Goal: Task Accomplishment & Management: Manage account settings

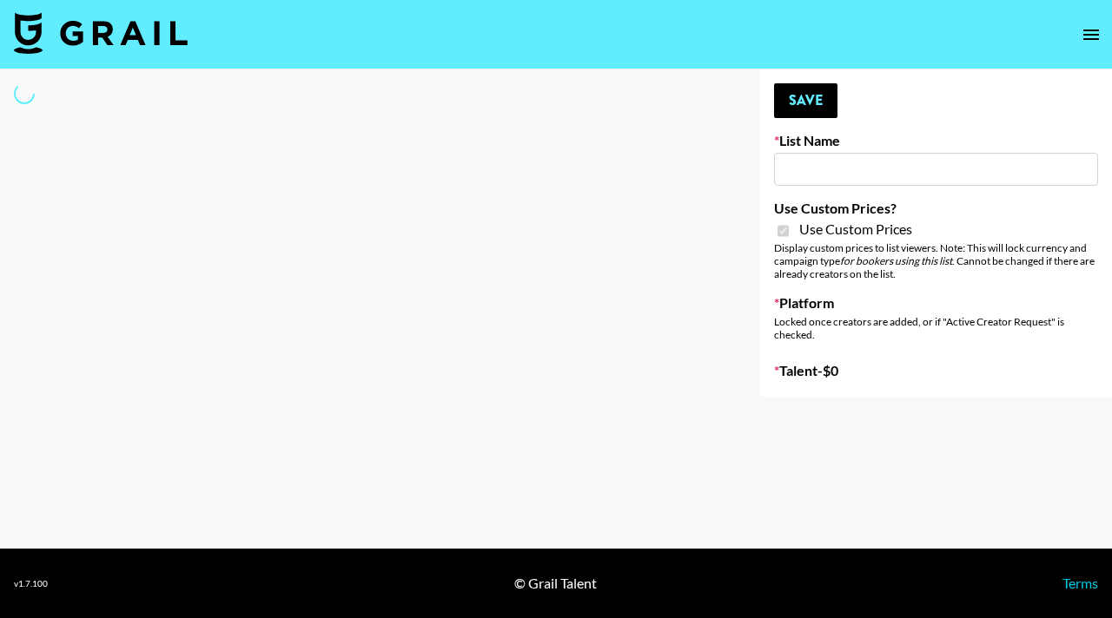
type input "Cancerguard ([DATE])"
checkbox input "true"
select select "Brand"
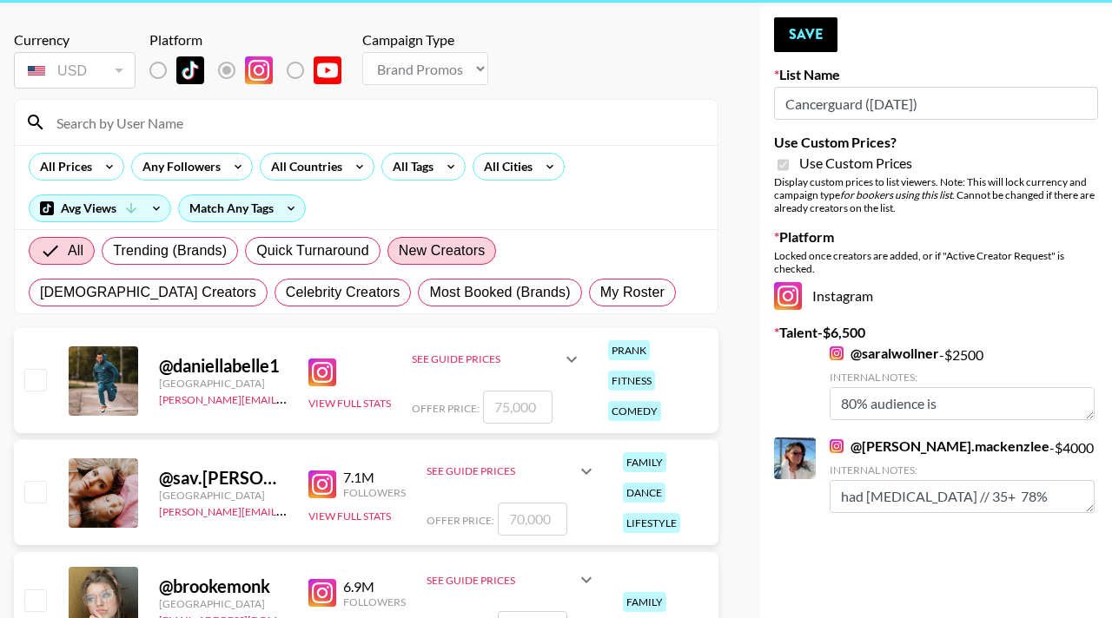
scroll to position [76, 0]
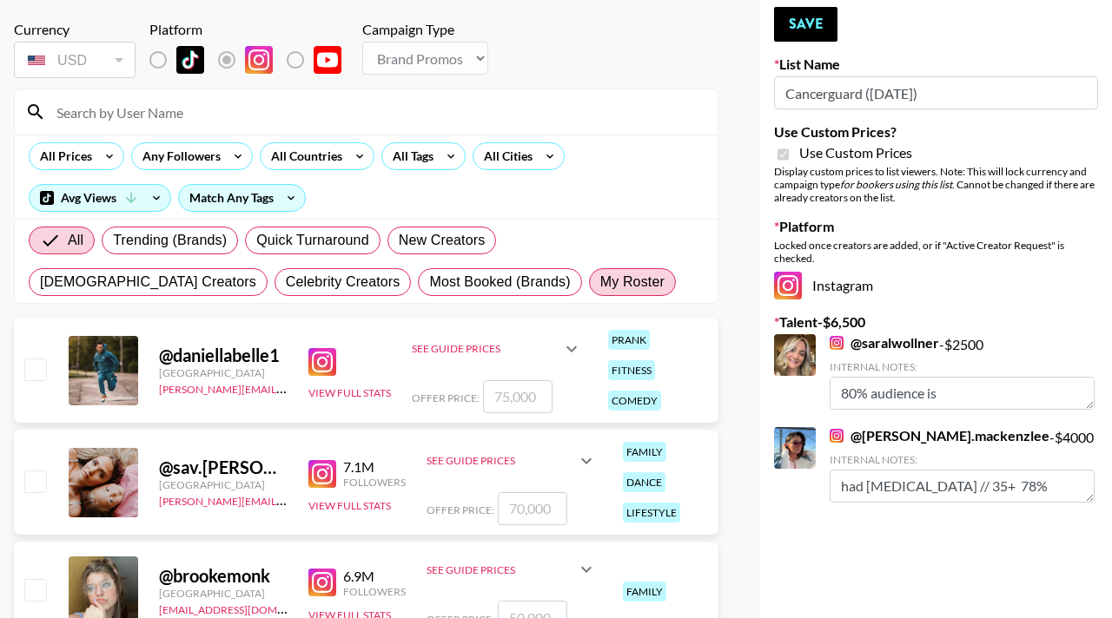
click at [600, 285] on span "My Roster" at bounding box center [632, 282] width 64 height 21
click at [600, 282] on input "My Roster" at bounding box center [600, 282] width 0 height 0
radio input "true"
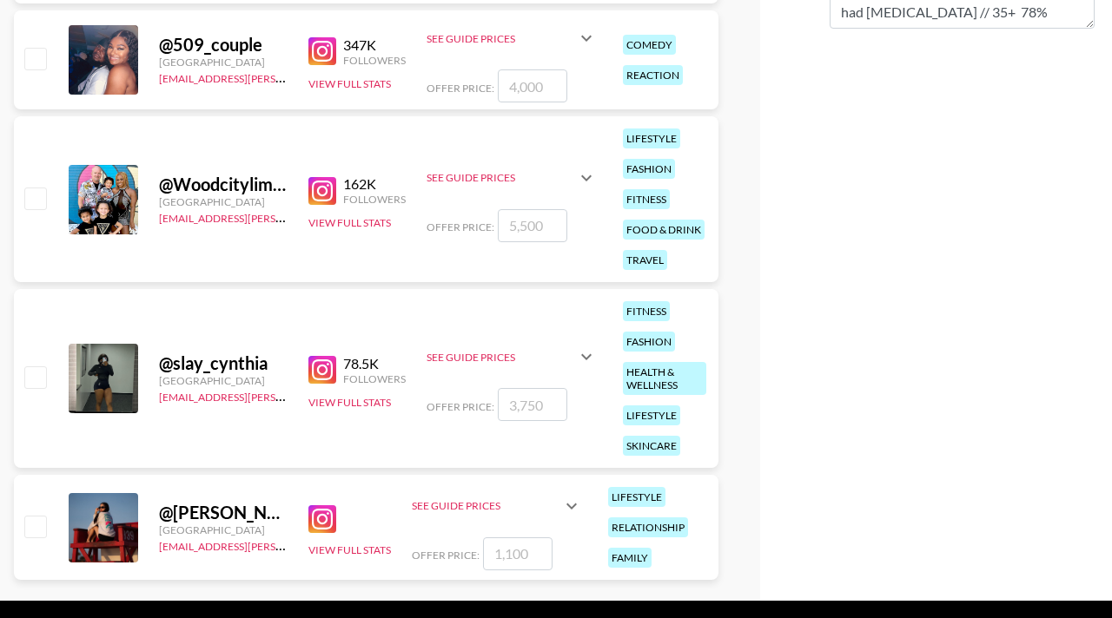
click at [42, 188] on input "checkbox" at bounding box center [34, 198] width 21 height 21
checkbox input "true"
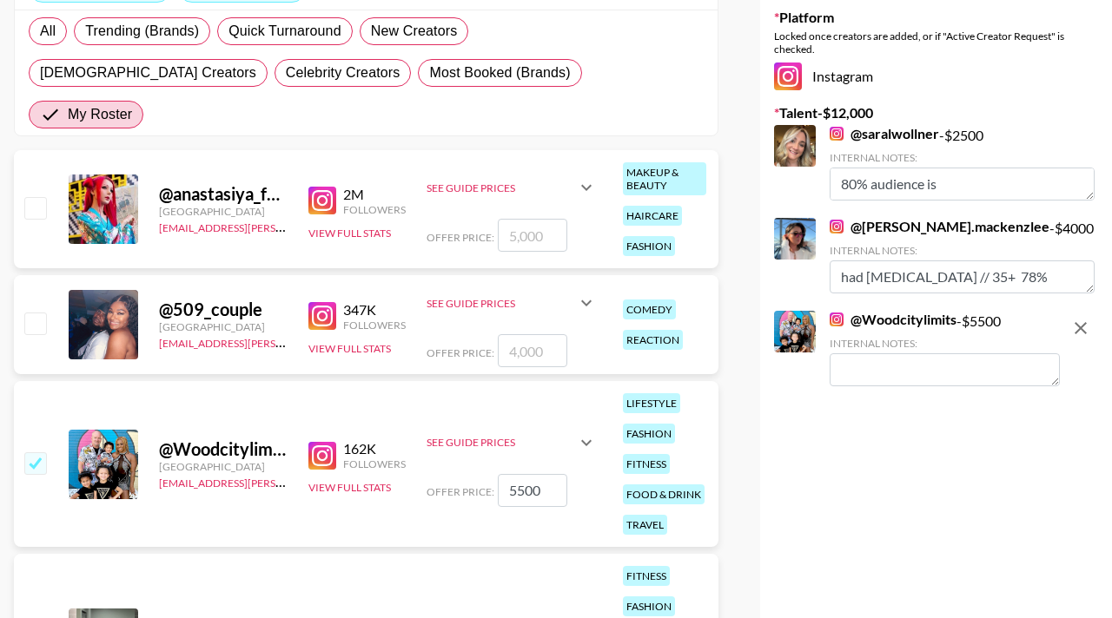
scroll to position [295, 0]
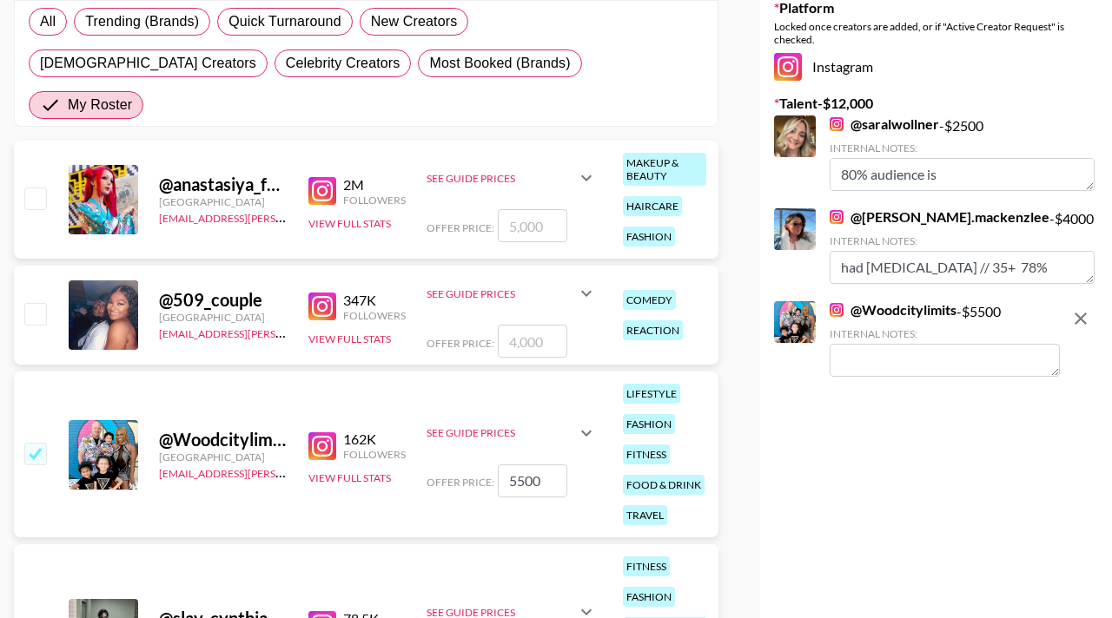
drag, startPoint x: 527, startPoint y: 442, endPoint x: 474, endPoint y: 442, distance: 53.0
click at [474, 465] on div "Offer Price: 5500" at bounding box center [511, 481] width 170 height 33
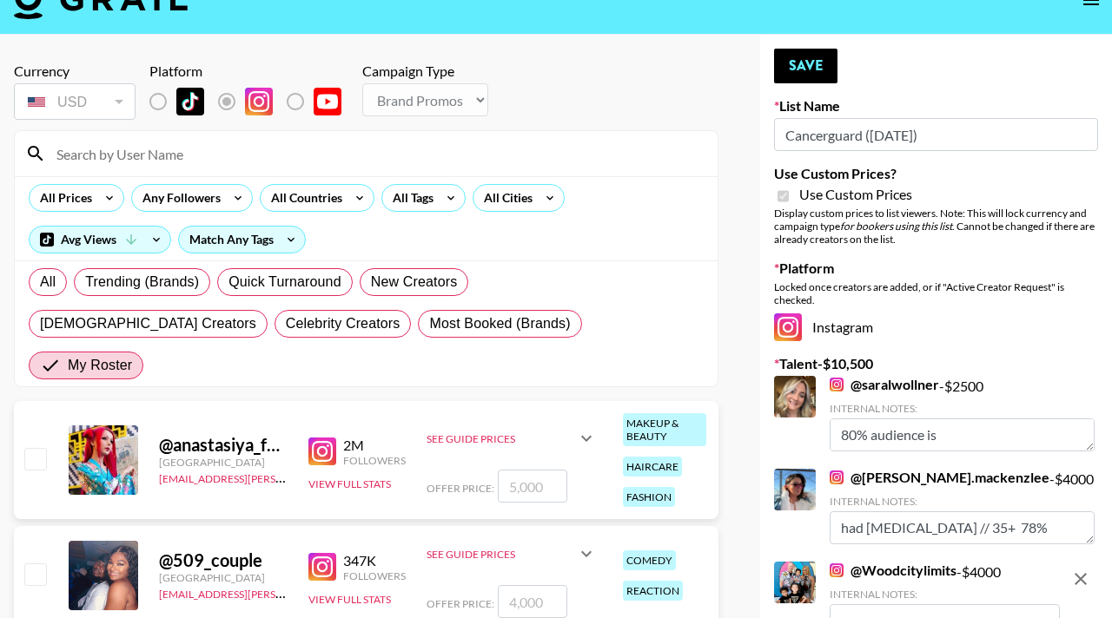
scroll to position [0, 0]
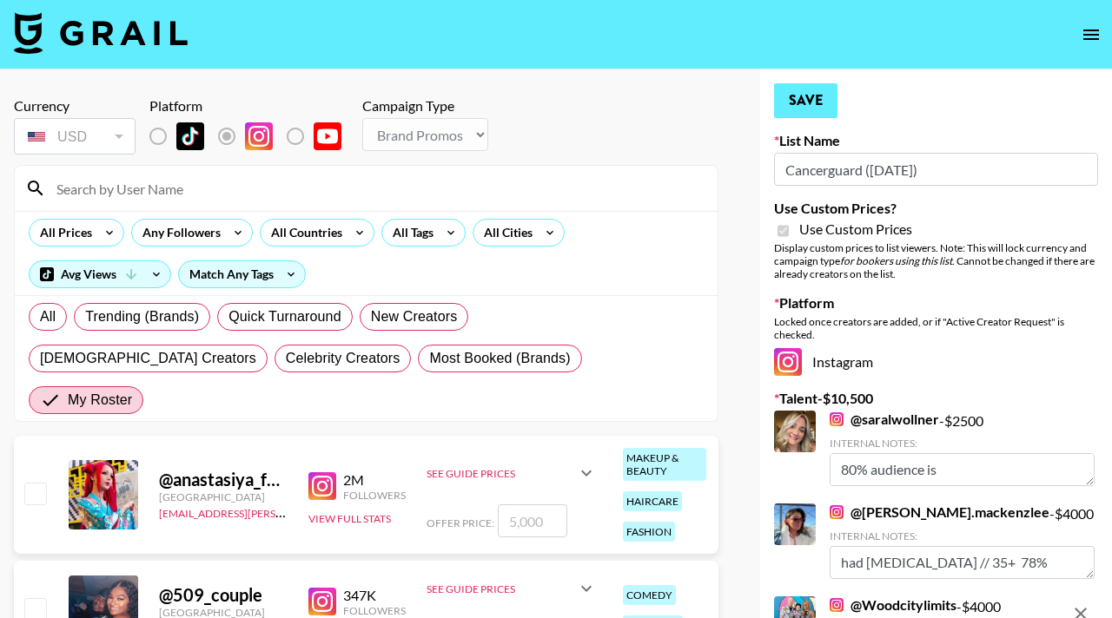
type input "4000"
click at [801, 98] on button "Save" at bounding box center [805, 100] width 63 height 35
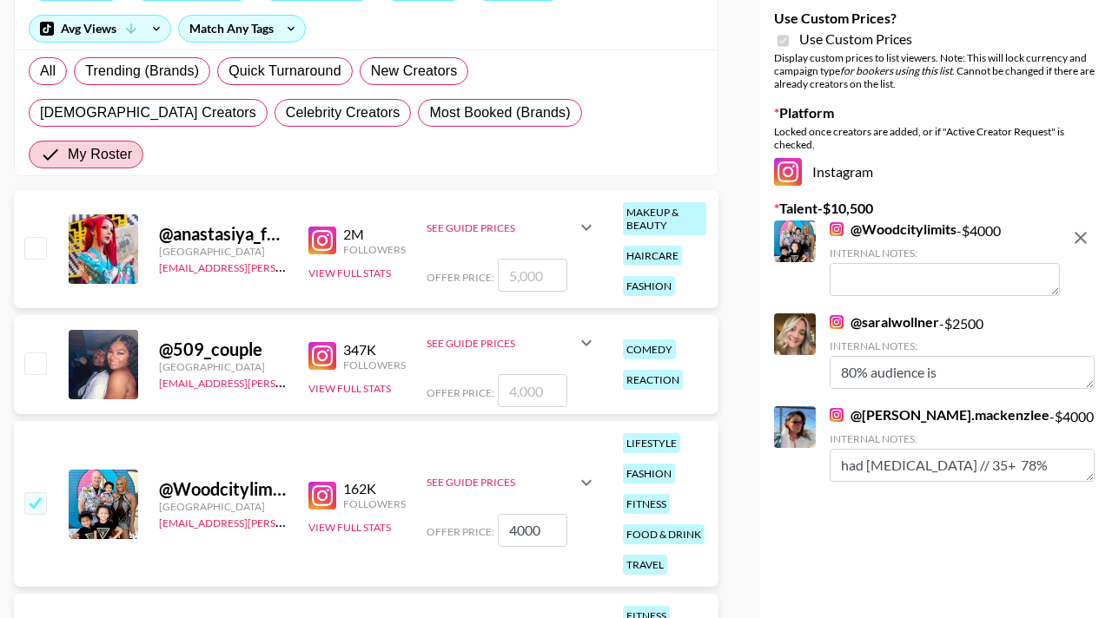
scroll to position [251, 0]
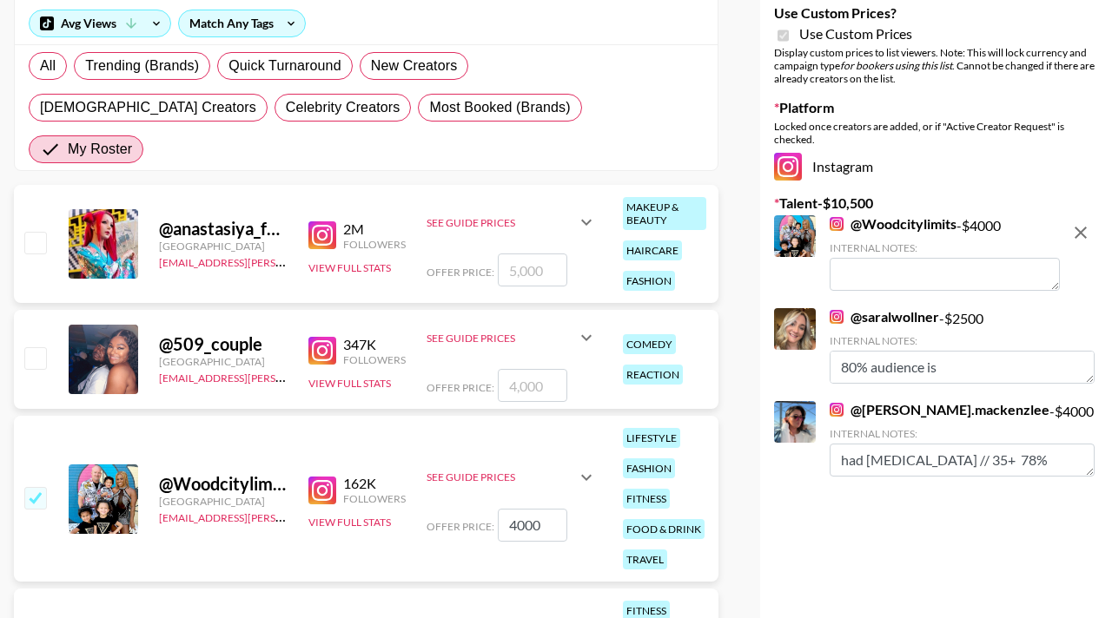
click at [875, 281] on textarea at bounding box center [944, 274] width 230 height 33
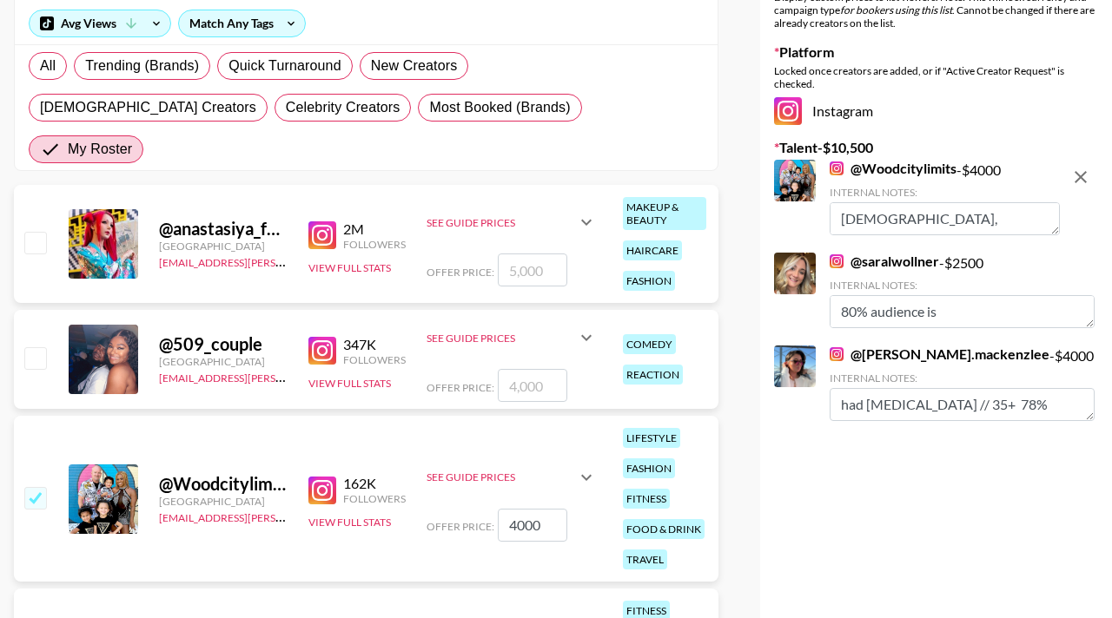
scroll to position [13, 0]
click at [984, 525] on div "Your changes have been saved! Save List Name Cancerguard (11th Sept) Use Custom…" at bounding box center [936, 359] width 352 height 1082
click at [1005, 213] on textarea "46 years old, husband just had skin cancer" at bounding box center [944, 218] width 230 height 33
click at [1006, 213] on textarea "46 years old, husband just had skin cancer" at bounding box center [944, 218] width 230 height 33
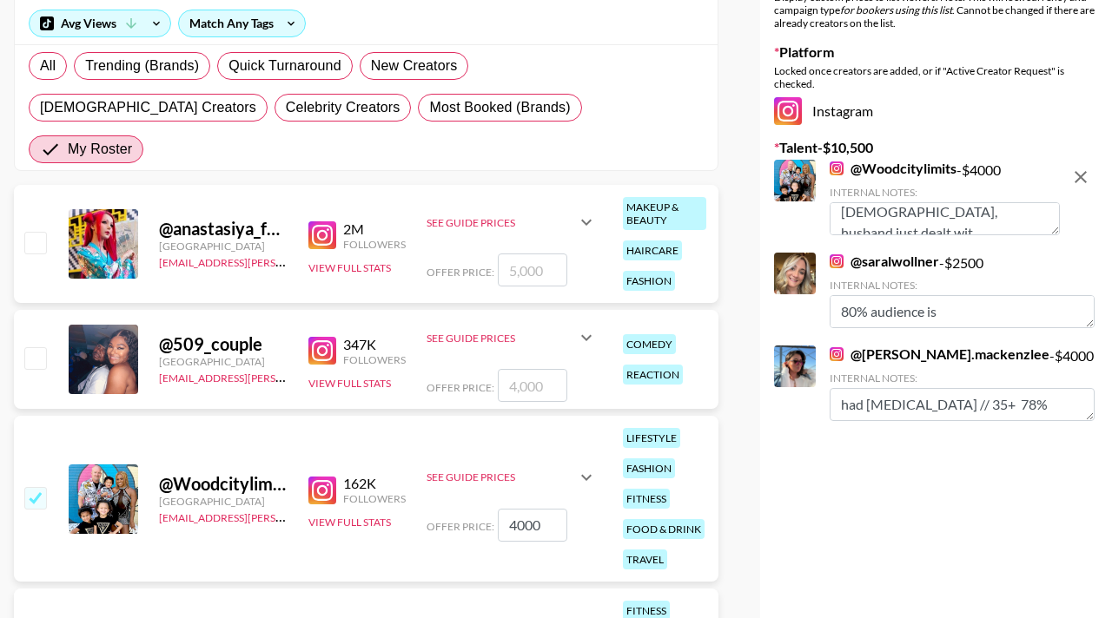
scroll to position [13, 0]
type textarea "46 years old, husband just dealt with skin cancer"
click at [983, 569] on div "Your changes have been saved! Save List Name Cancerguard (11th Sept) Use Custom…" at bounding box center [936, 359] width 352 height 1082
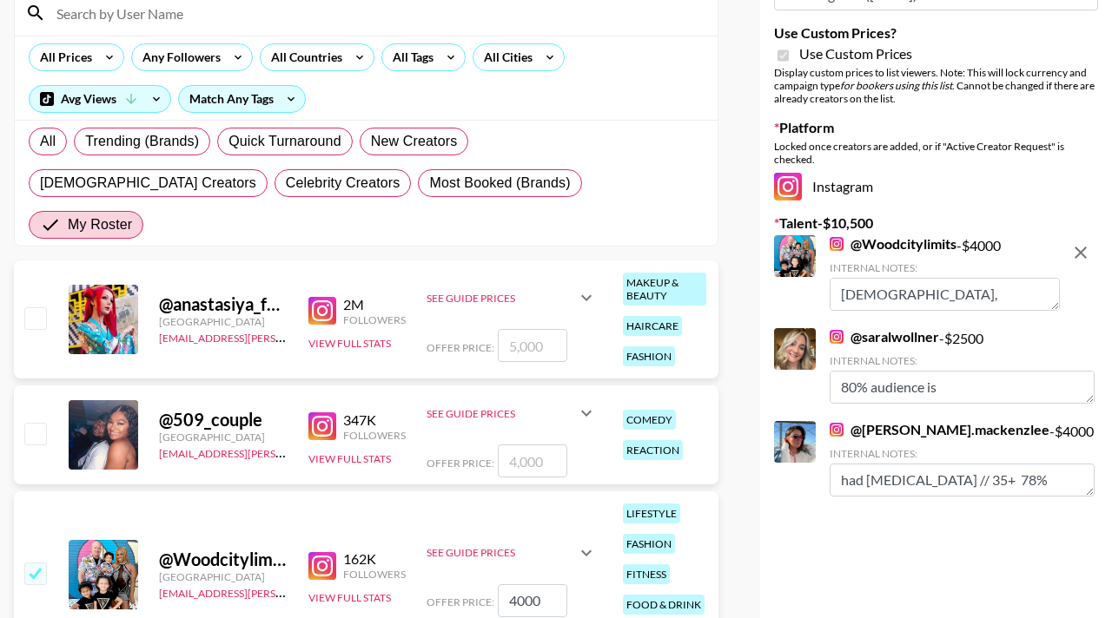
scroll to position [43, 0]
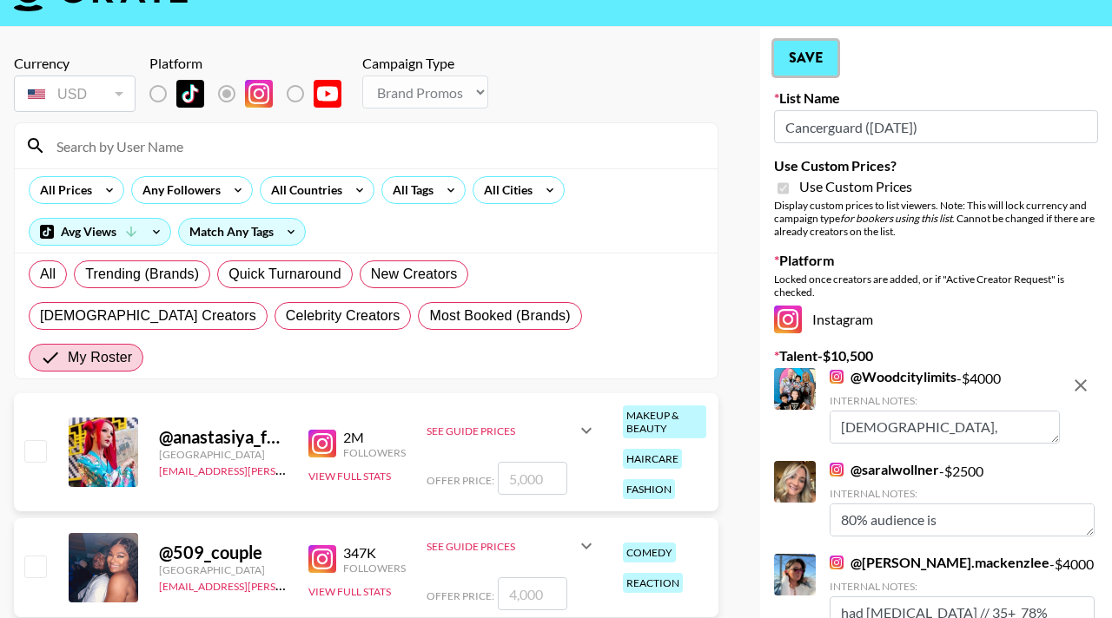
click at [815, 55] on button "Save" at bounding box center [805, 58] width 63 height 35
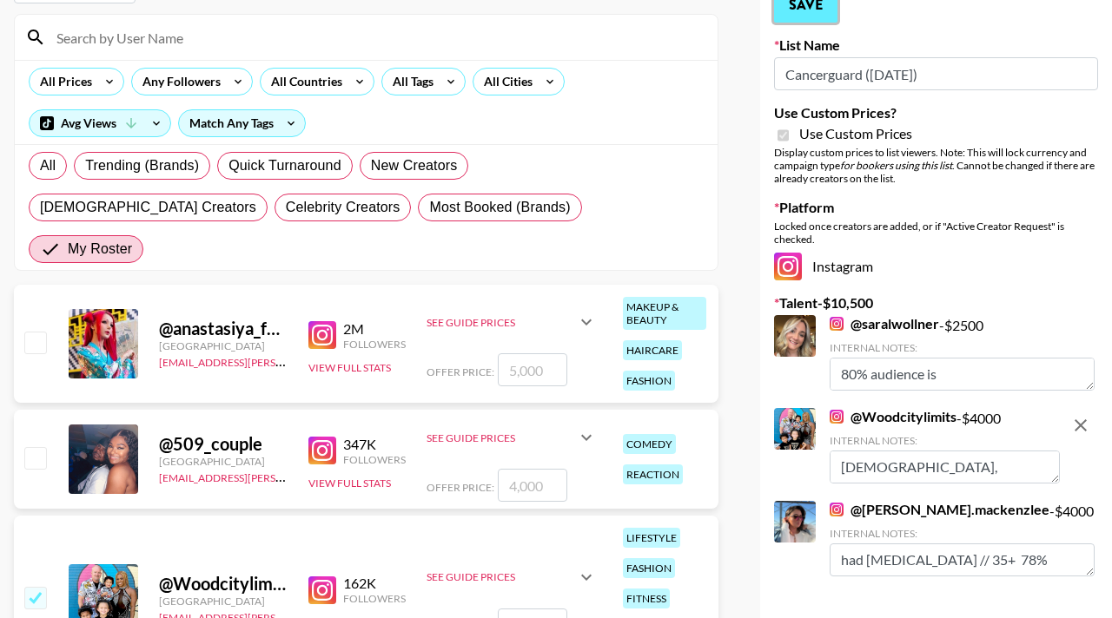
scroll to position [0, 0]
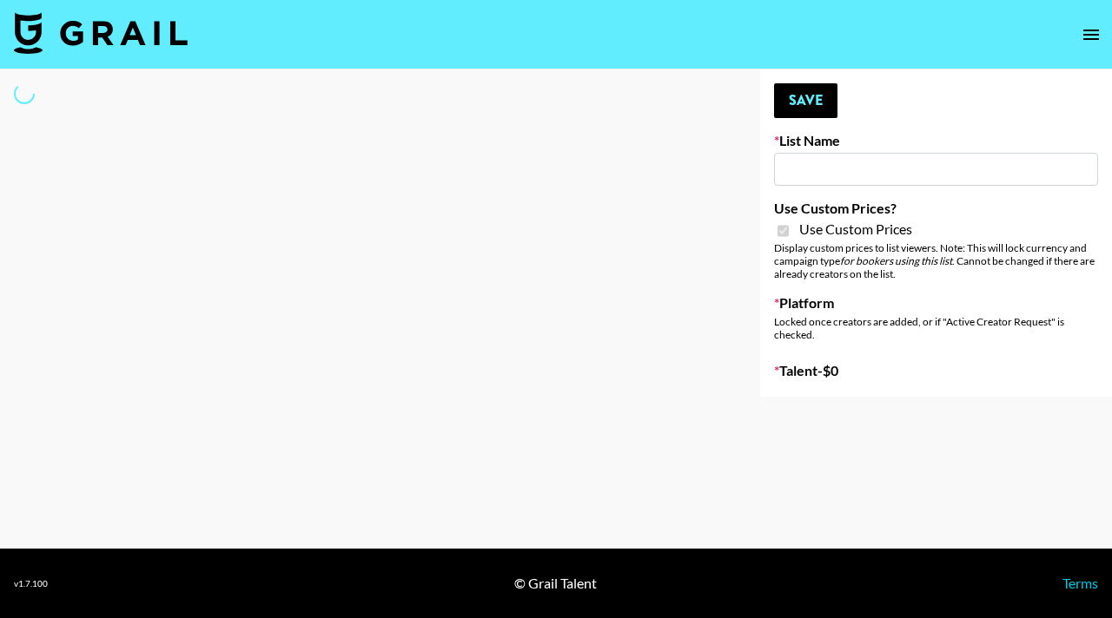
type input "Cancerguard ([DATE])"
checkbox input "true"
select select "Brand"
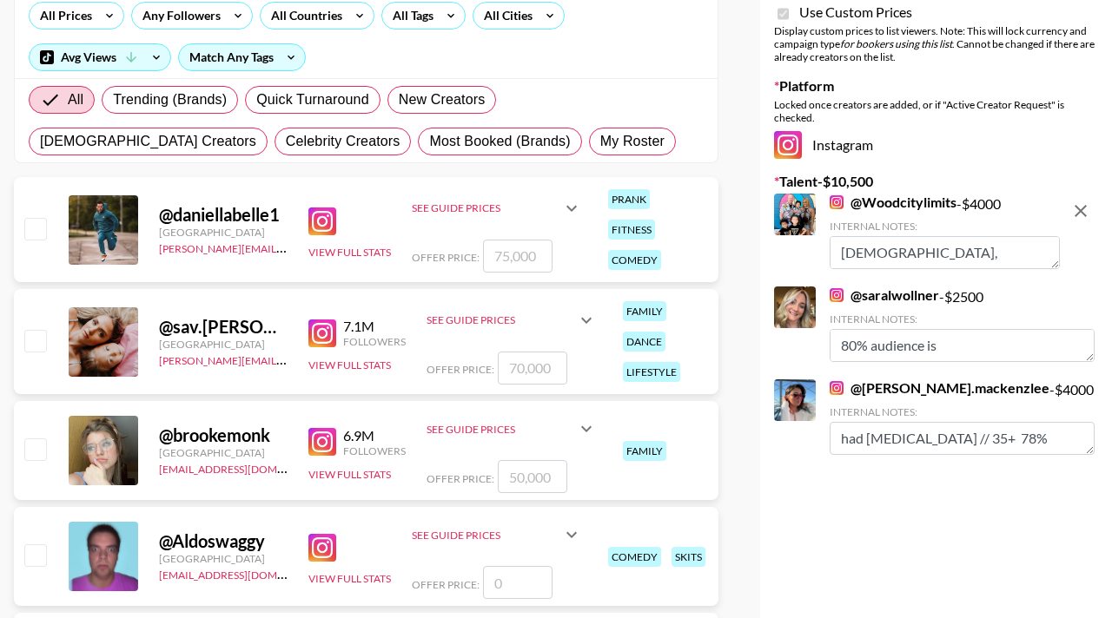
scroll to position [233, 0]
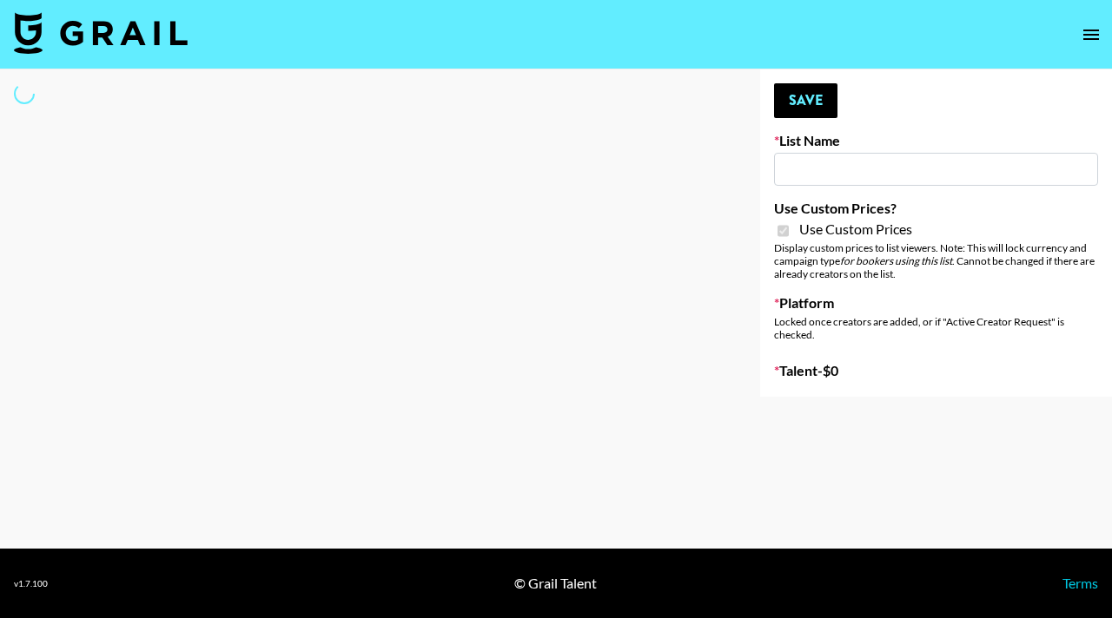
type input "ByHeart ([DATE])"
checkbox input "true"
select select "Brand"
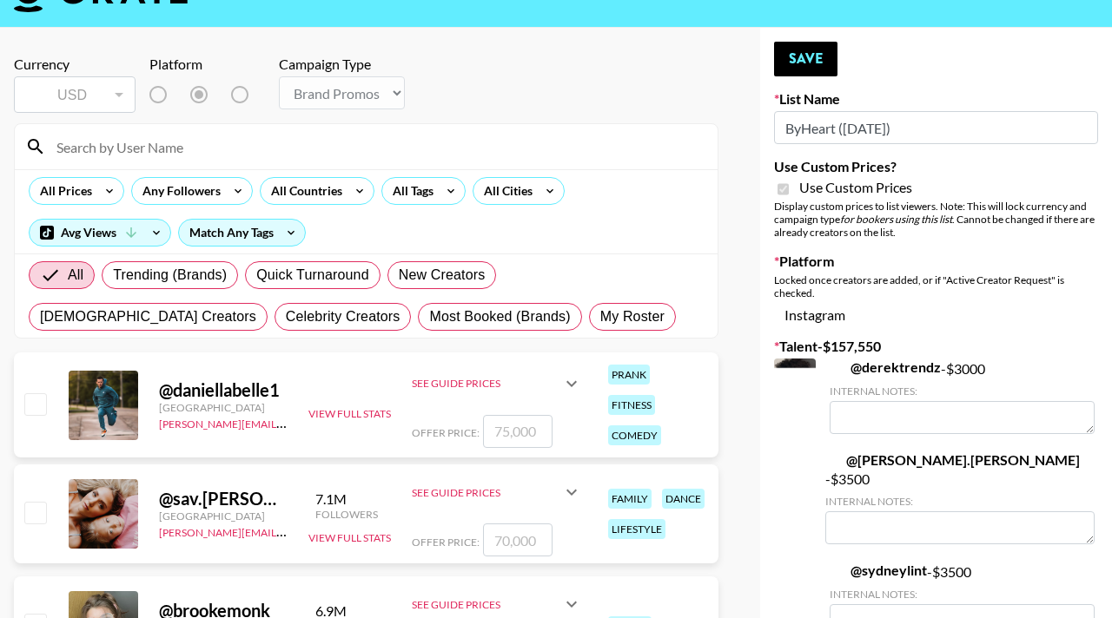
scroll to position [45, 0]
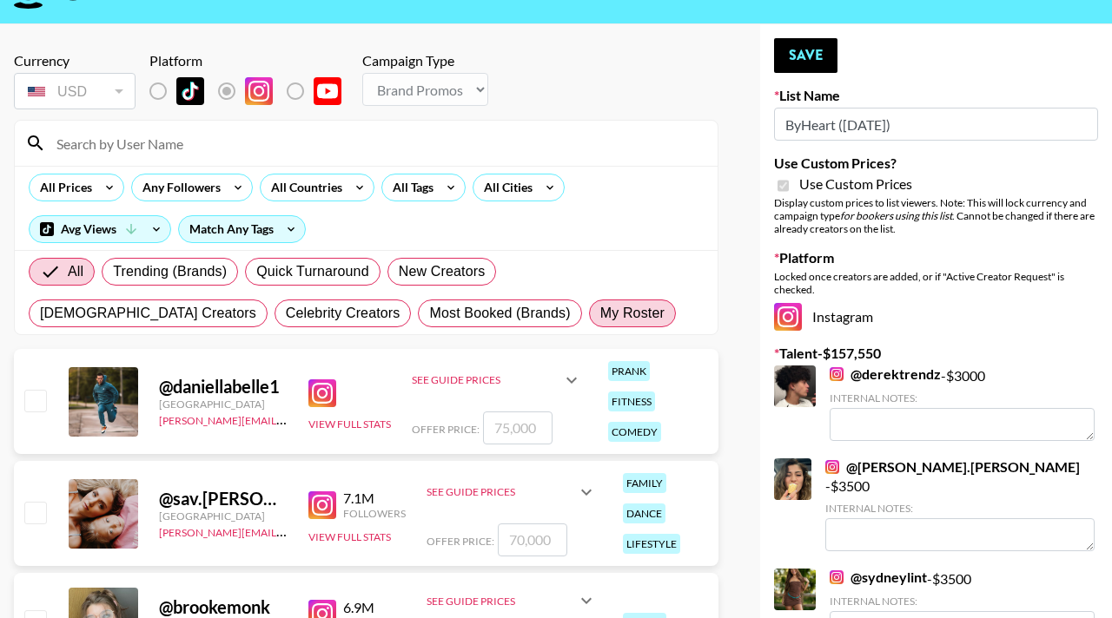
click at [600, 312] on span "My Roster" at bounding box center [632, 313] width 64 height 21
click at [600, 314] on input "My Roster" at bounding box center [600, 314] width 0 height 0
radio input "true"
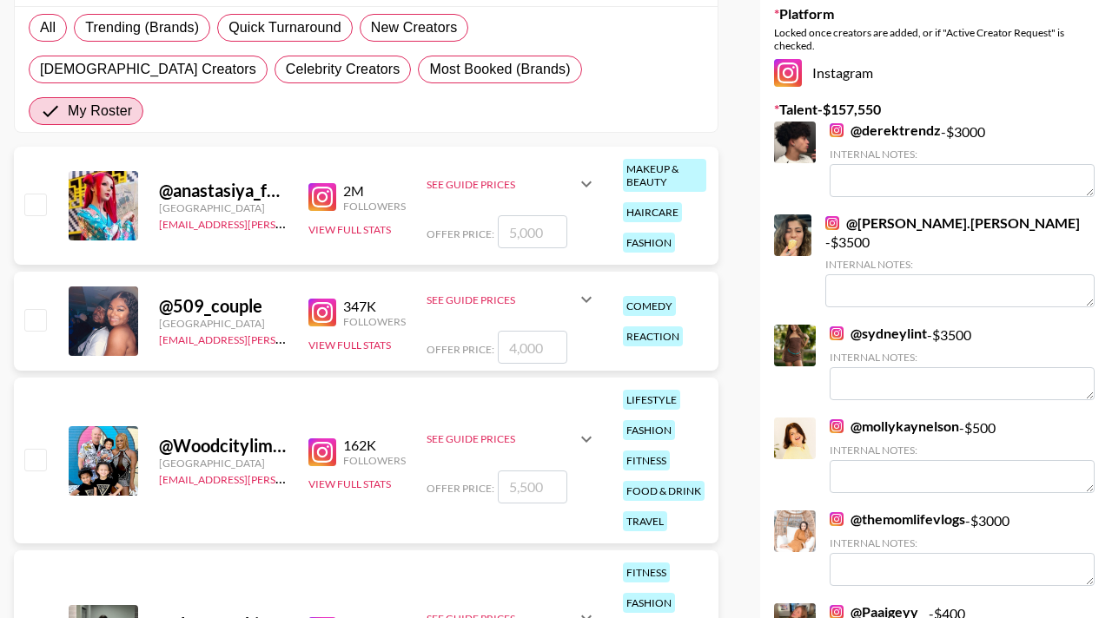
scroll to position [132, 0]
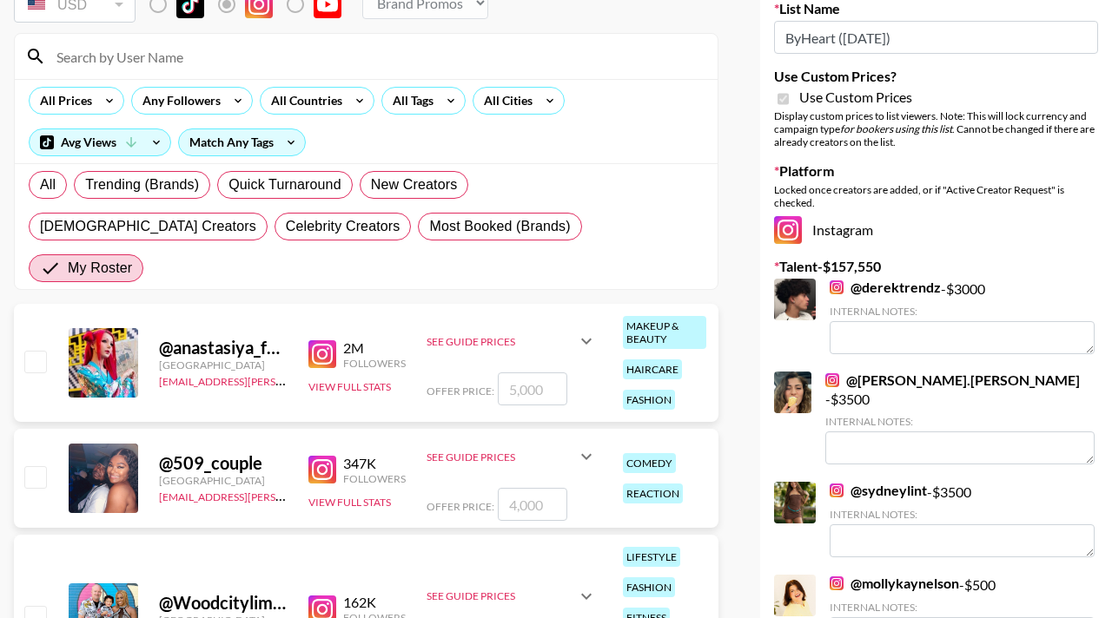
click at [40, 351] on input "checkbox" at bounding box center [34, 361] width 21 height 21
checkbox input "true"
type input "5000"
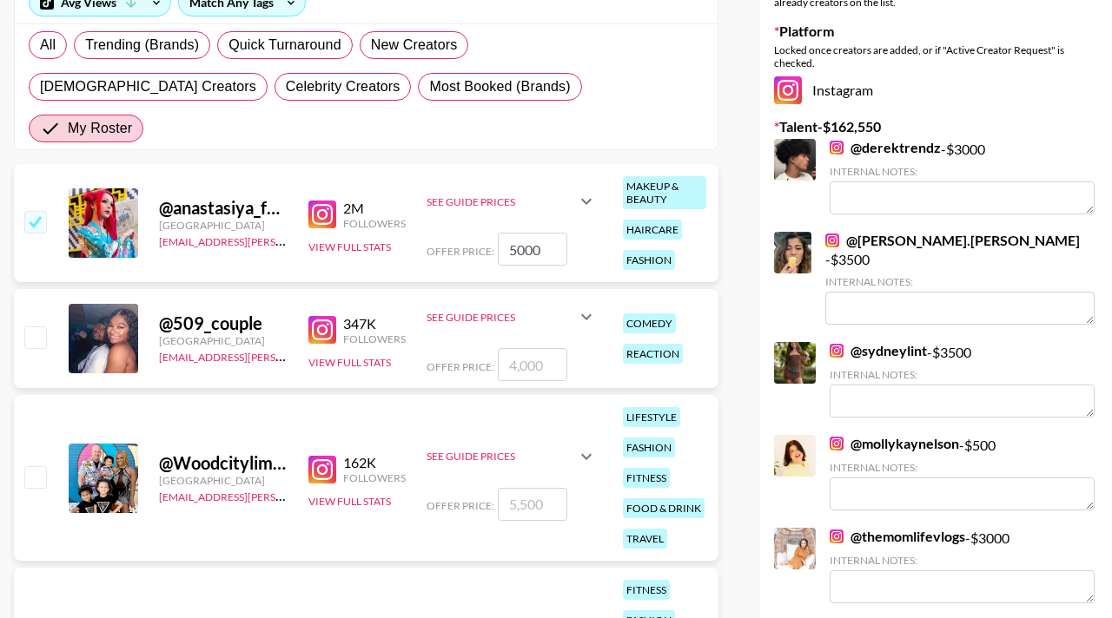
scroll to position [274, 0]
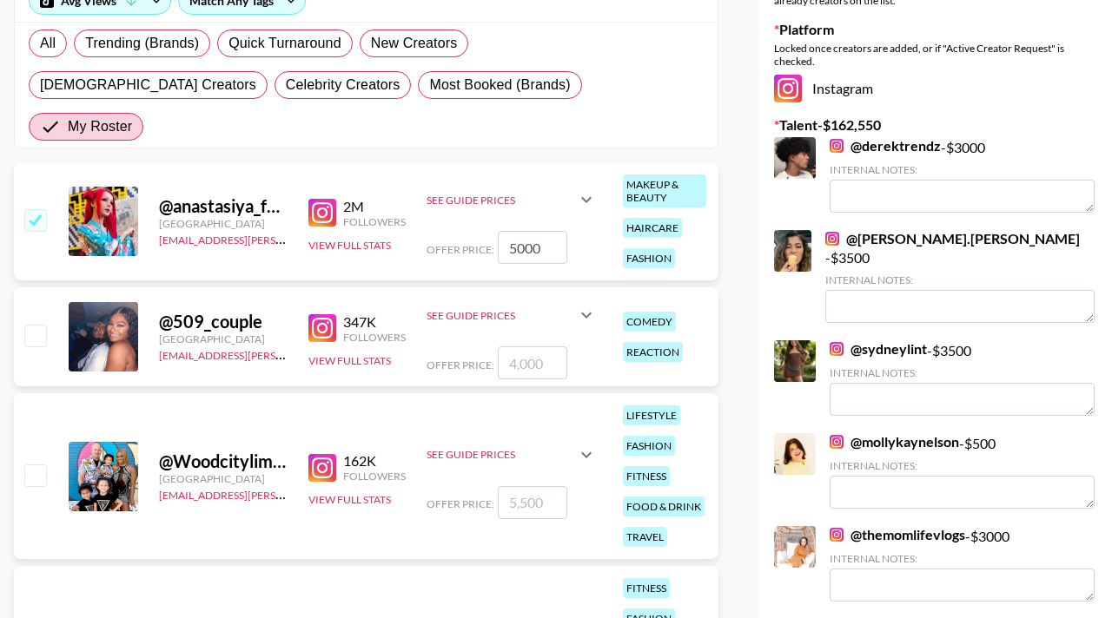
click at [50, 300] on div "@ 509_couple [GEOGRAPHIC_DATA] [EMAIL_ADDRESS][PERSON_NAME][DOMAIN_NAME] 347K F…" at bounding box center [366, 336] width 704 height 99
click at [38, 325] on input "checkbox" at bounding box center [34, 335] width 21 height 21
checkbox input "true"
type input "4000"
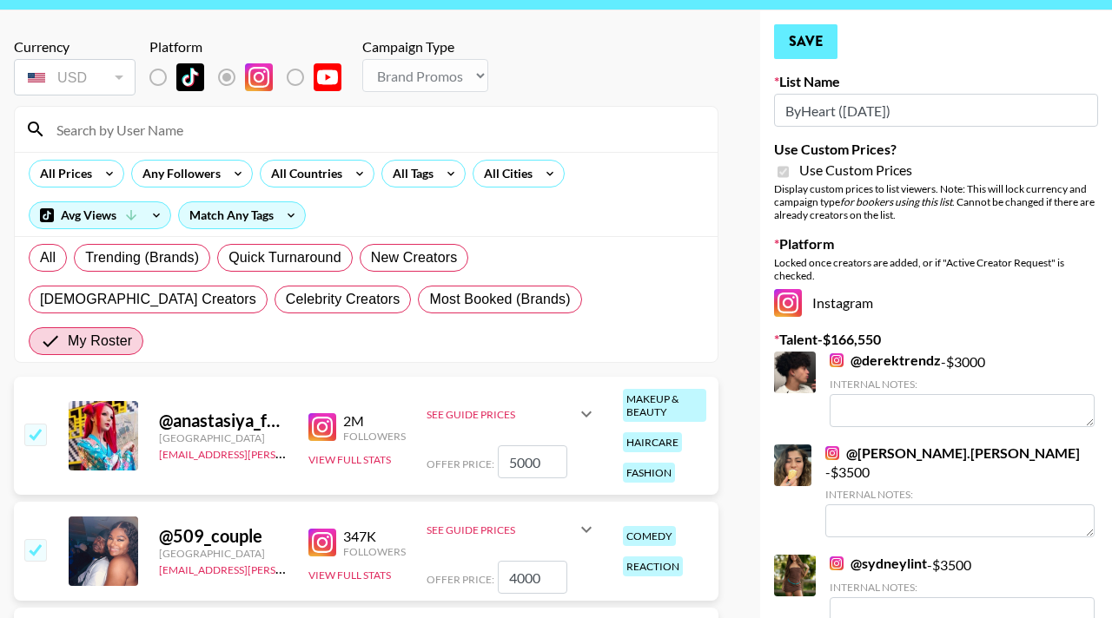
scroll to position [19, 0]
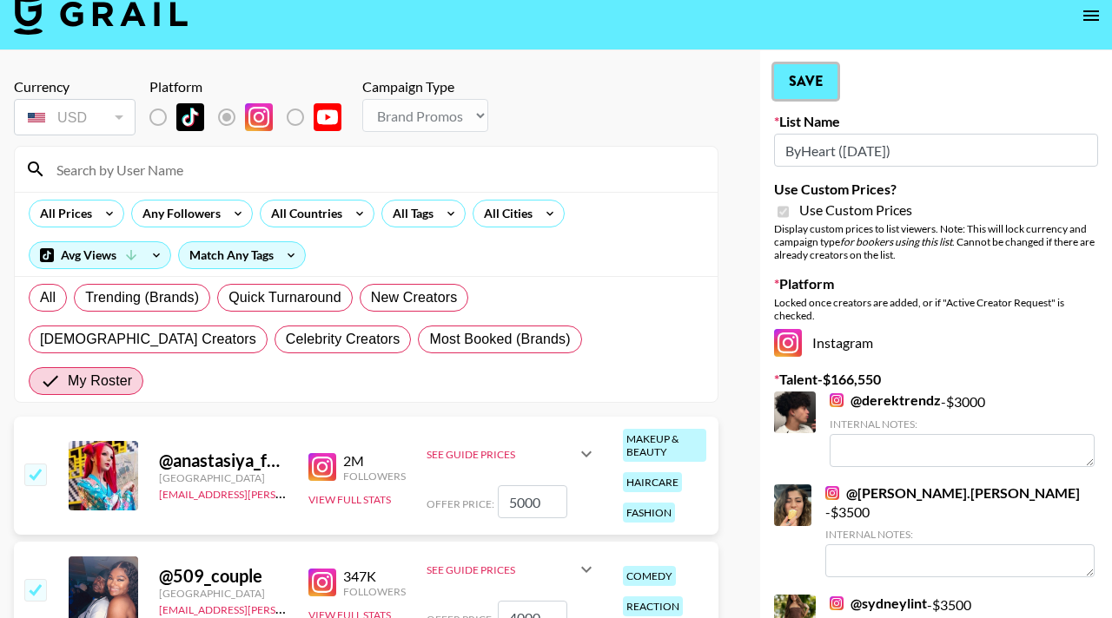
click at [805, 68] on button "Save" at bounding box center [805, 81] width 63 height 35
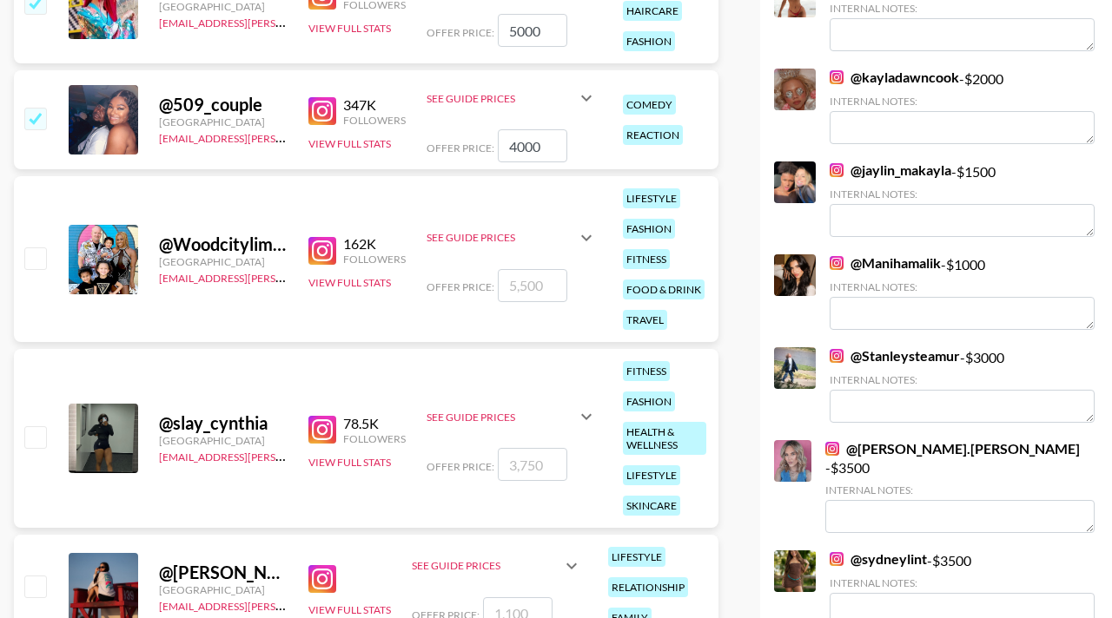
scroll to position [0, 0]
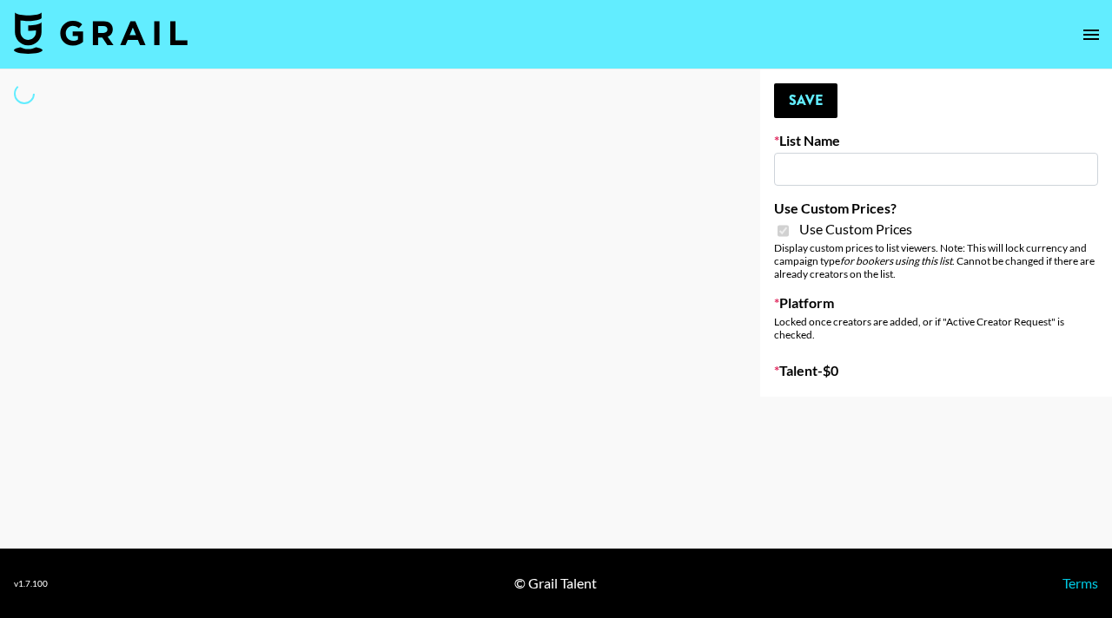
type input "Superpower (11th Sept)"
checkbox input "true"
select select "Brand"
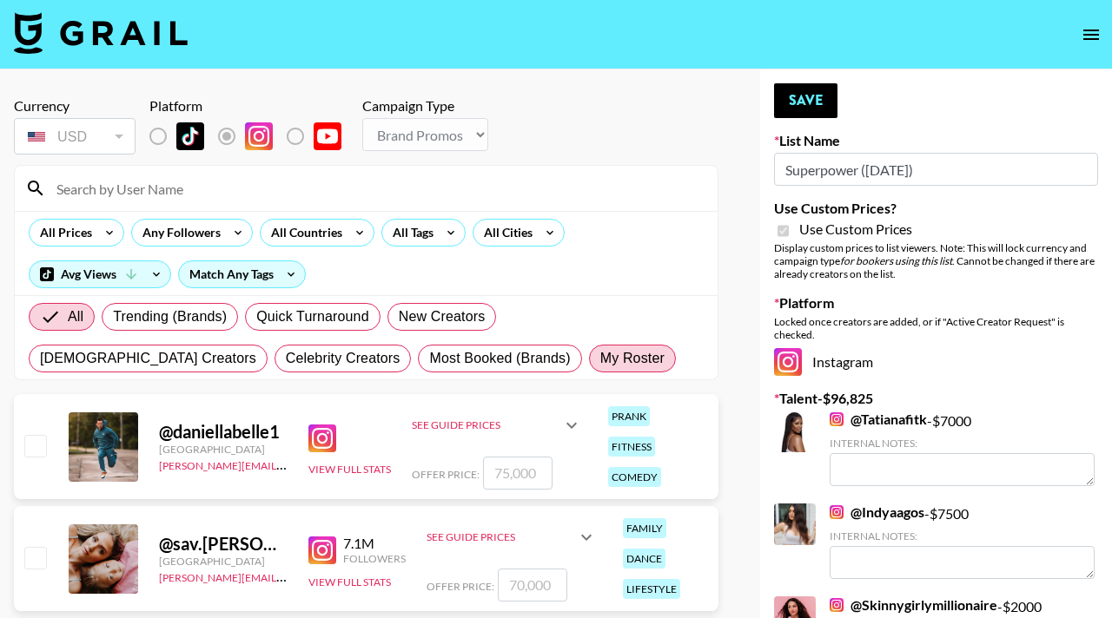
click at [600, 353] on span "My Roster" at bounding box center [632, 358] width 64 height 21
click at [600, 359] on input "My Roster" at bounding box center [600, 359] width 0 height 0
radio input "true"
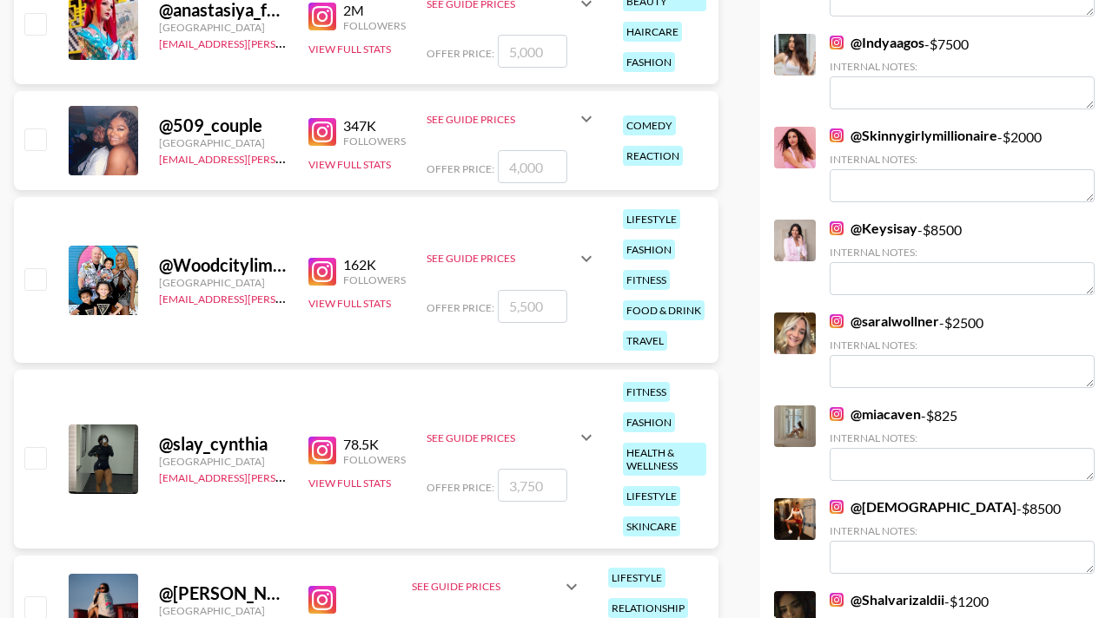
scroll to position [496, 0]
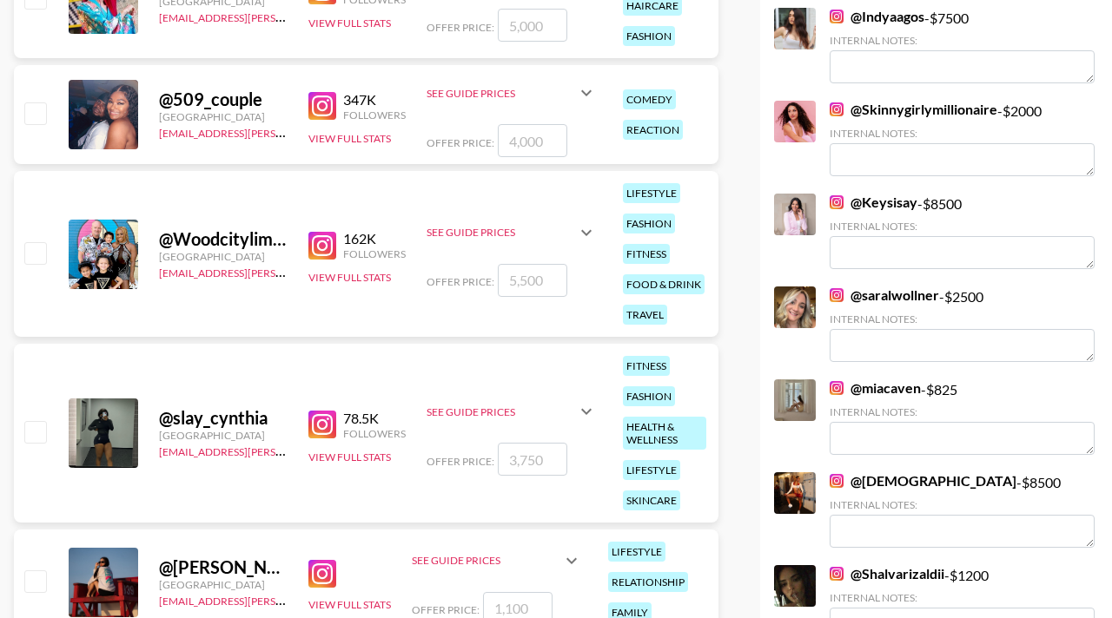
click at [45, 421] on input "checkbox" at bounding box center [34, 431] width 21 height 21
checkbox input "true"
type input "3750"
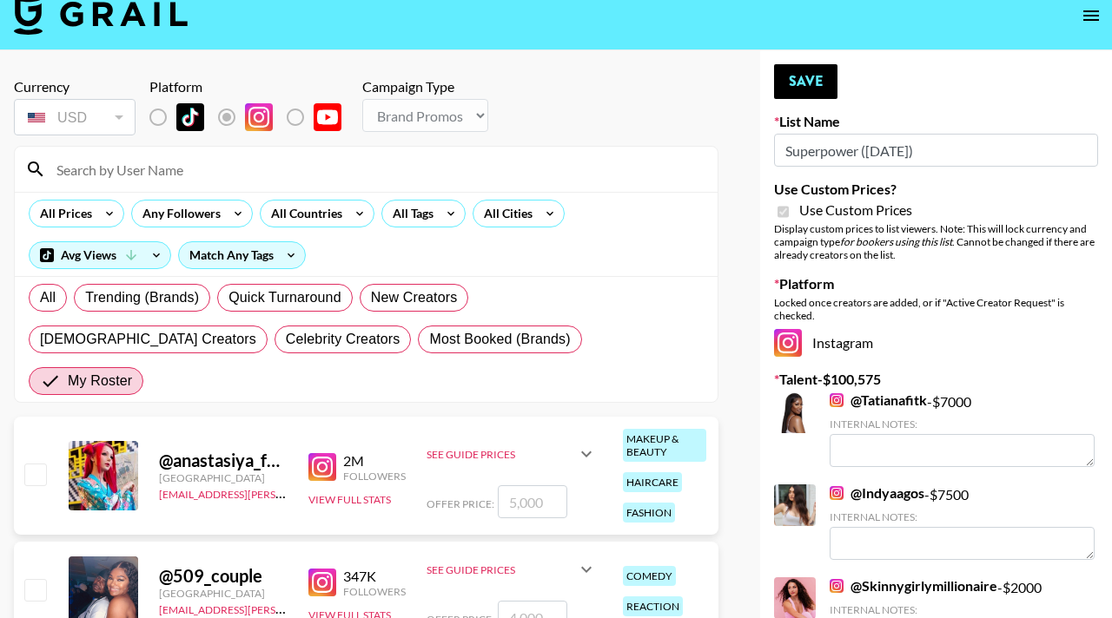
scroll to position [0, 0]
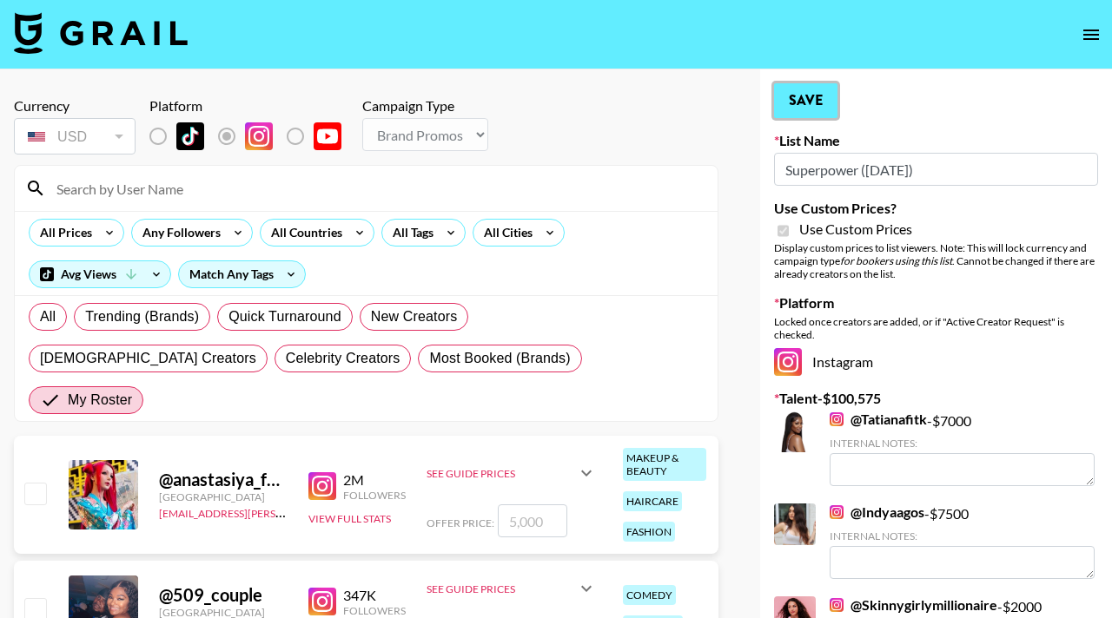
click at [812, 105] on button "Save" at bounding box center [805, 100] width 63 height 35
